Goal: Information Seeking & Learning: Learn about a topic

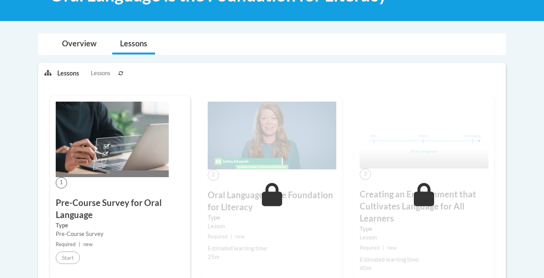
scroll to position [143, 0]
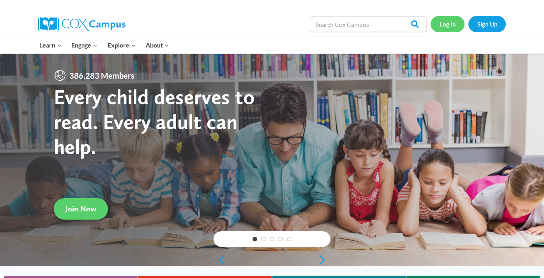
click at [441, 23] on link "Log In" at bounding box center [448, 24] width 34 height 16
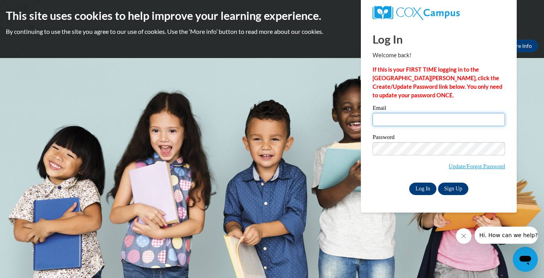
type input "[EMAIL_ADDRESS][DOMAIN_NAME]"
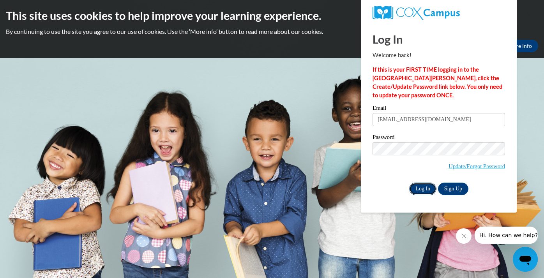
click at [421, 189] on input "Log In" at bounding box center [422, 189] width 27 height 12
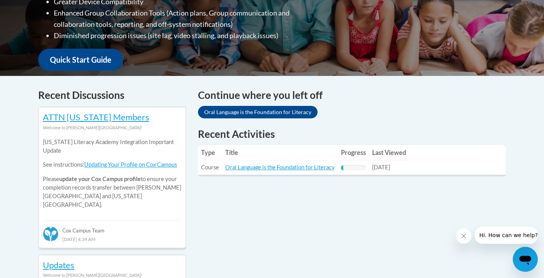
scroll to position [256, 0]
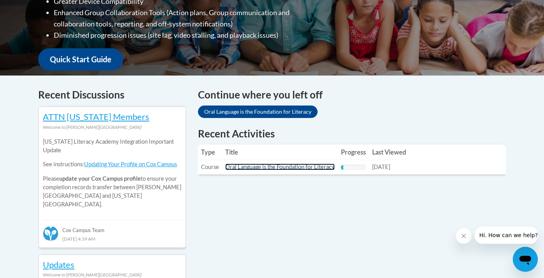
click at [303, 166] on link "Oral Language is the Foundation for Literacy" at bounding box center [279, 167] width 109 height 7
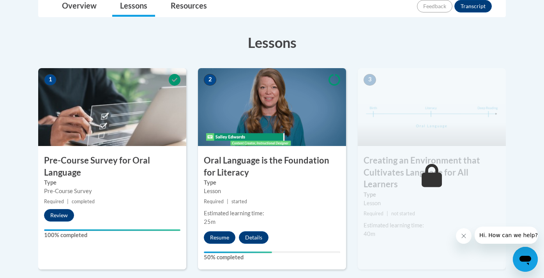
scroll to position [195, 0]
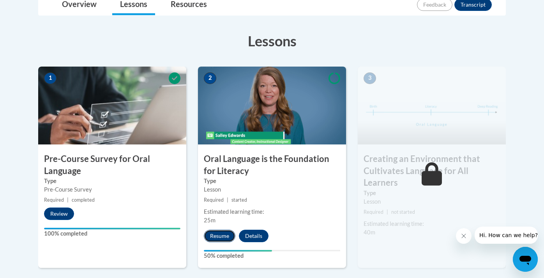
click at [219, 235] on button "Resume" at bounding box center [220, 236] width 32 height 12
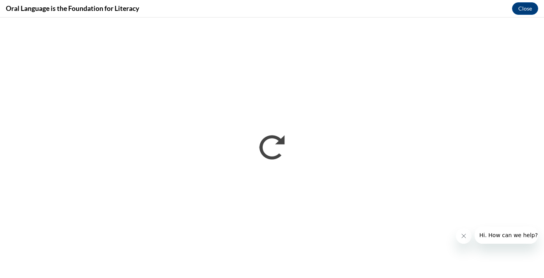
scroll to position [0, 0]
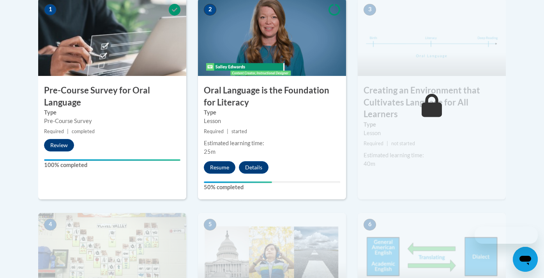
scroll to position [195, 0]
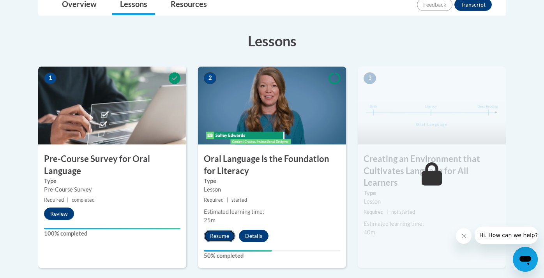
click at [219, 233] on button "Resume" at bounding box center [220, 236] width 32 height 12
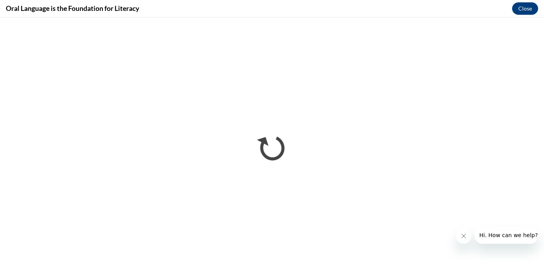
scroll to position [0, 0]
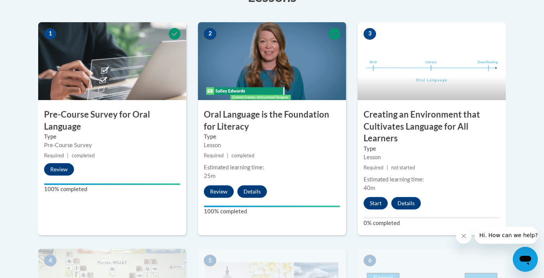
scroll to position [260, 0]
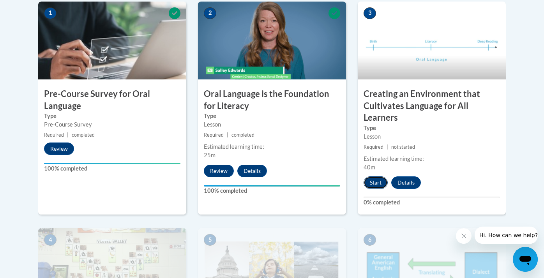
click at [376, 182] on button "Start" at bounding box center [376, 183] width 24 height 12
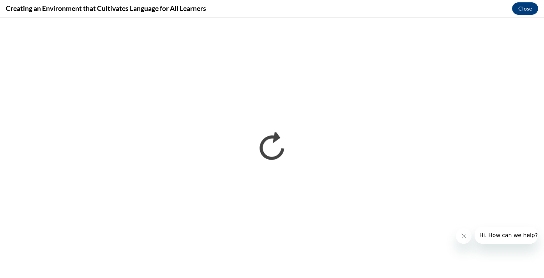
scroll to position [0, 0]
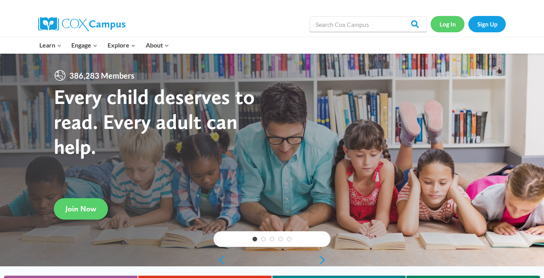
click at [450, 22] on link "Log In" at bounding box center [448, 24] width 34 height 16
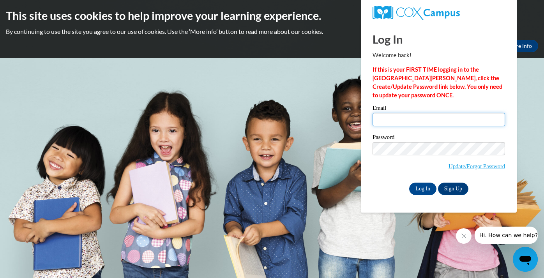
type input "[EMAIL_ADDRESS][DOMAIN_NAME]"
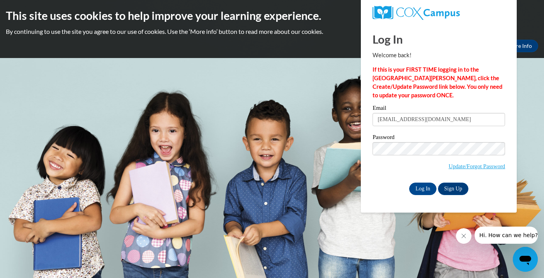
click at [400, 173] on span "Update/Forgot Password" at bounding box center [438, 158] width 132 height 32
click at [507, 128] on div "Please enter your email! Please enter your password! Email [EMAIL_ADDRESS][DOMA…" at bounding box center [439, 150] width 144 height 90
click at [424, 187] on input "Log In" at bounding box center [422, 189] width 27 height 12
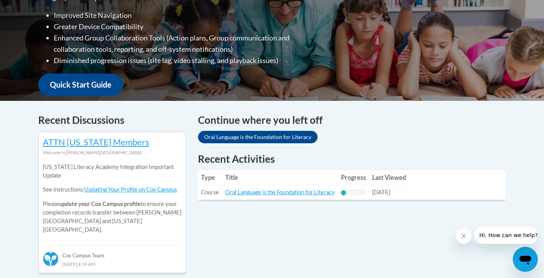
scroll to position [231, 0]
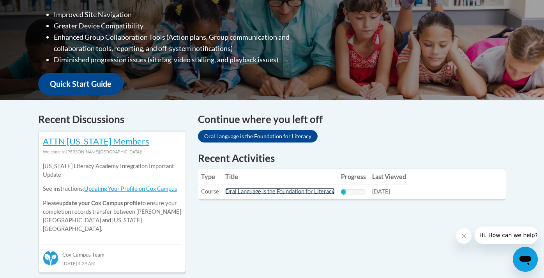
click at [297, 191] on link "Oral Language is the Foundation for Literacy" at bounding box center [279, 191] width 109 height 7
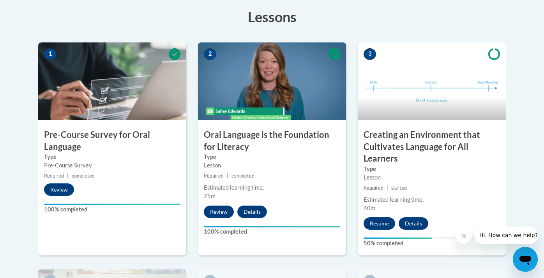
scroll to position [256, 0]
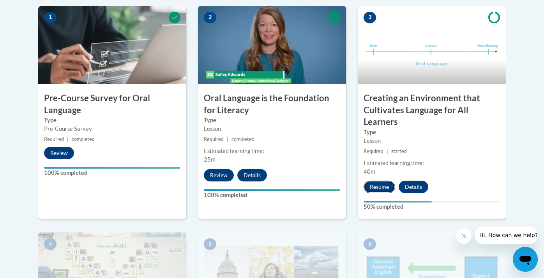
click at [379, 185] on button "Resume" at bounding box center [380, 187] width 32 height 12
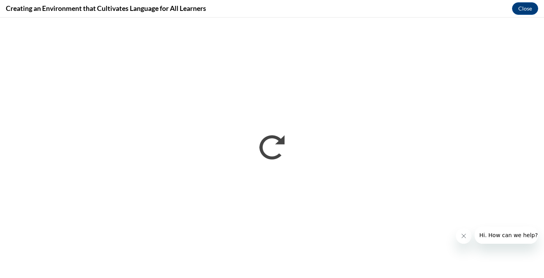
scroll to position [0, 0]
